Goal: Task Accomplishment & Management: Manage account settings

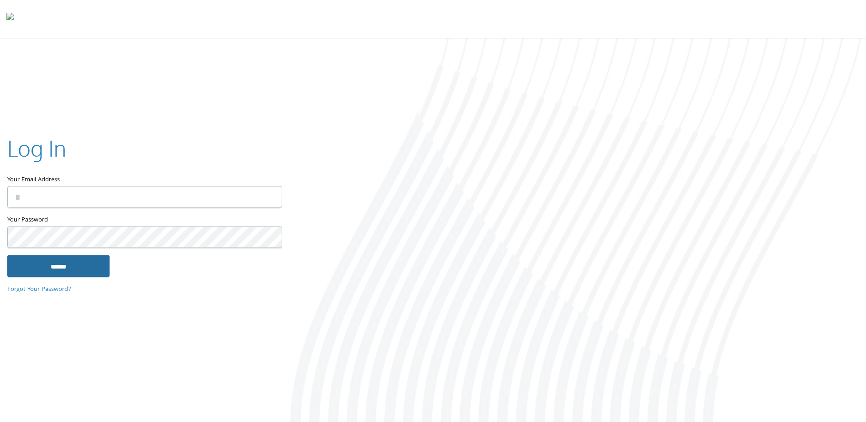
type input "**********"
click at [96, 262] on input "******" at bounding box center [58, 266] width 102 height 22
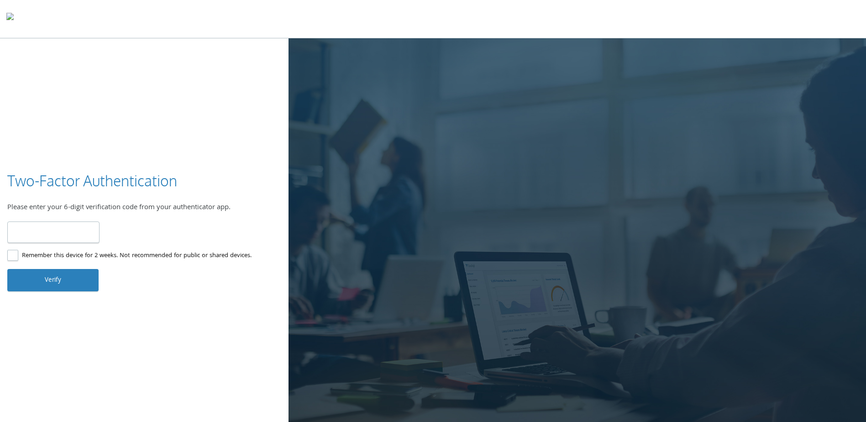
type input "******"
